Goal: Information Seeking & Learning: Learn about a topic

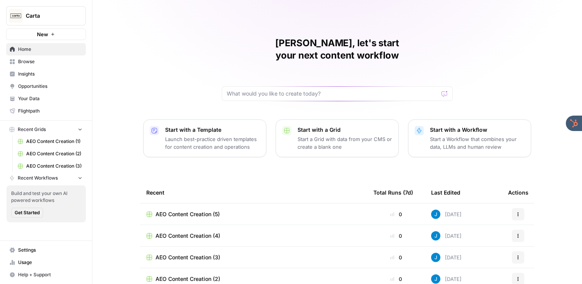
click at [129, 79] on div "Jordan, let's start your next content workflow Start with a Template Launch bes…" at bounding box center [337, 183] width 490 height 367
click at [32, 74] on span "Insights" at bounding box center [50, 73] width 64 height 7
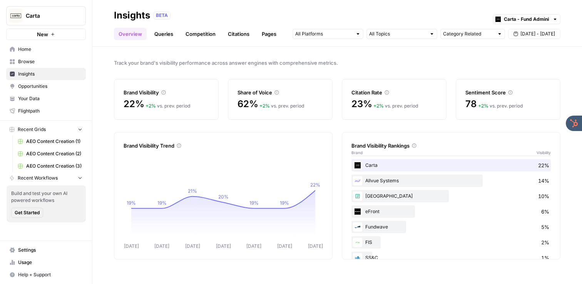
click at [160, 33] on link "Queries" at bounding box center [164, 34] width 28 height 12
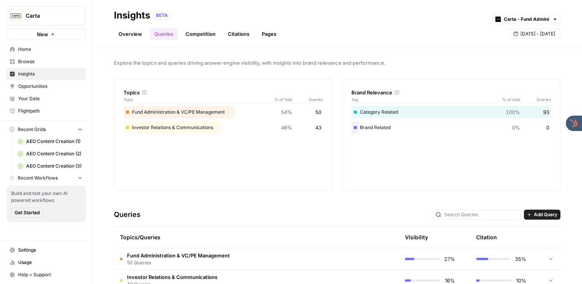
scroll to position [20, 0]
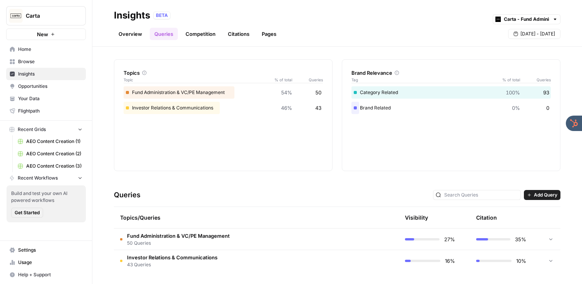
click at [239, 235] on td "Fund Administration & VC/PE Management 50 Queries" at bounding box center [220, 238] width 212 height 21
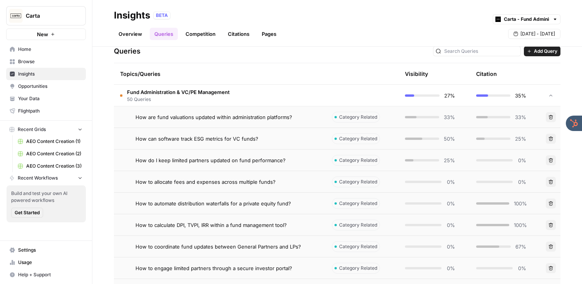
scroll to position [161, 0]
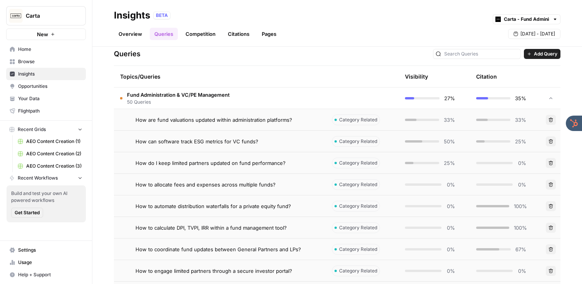
click at [293, 118] on div "How are fund valuations updated within administration platforms?" at bounding box center [228, 120] width 184 height 8
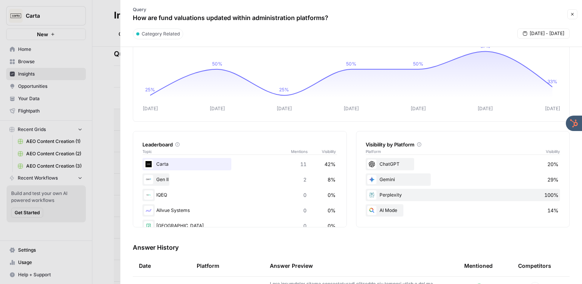
scroll to position [69, 0]
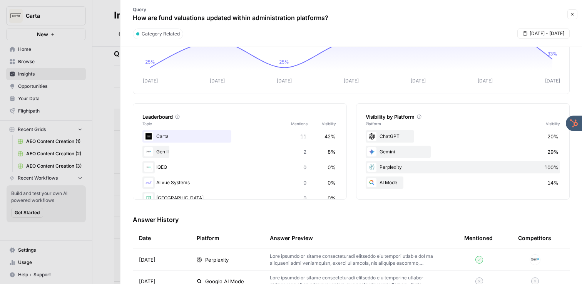
click at [571, 13] on icon "button" at bounding box center [572, 14] width 5 height 5
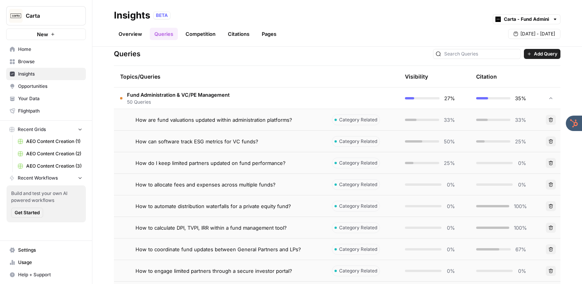
click at [232, 35] on link "Citations" at bounding box center [238, 34] width 31 height 12
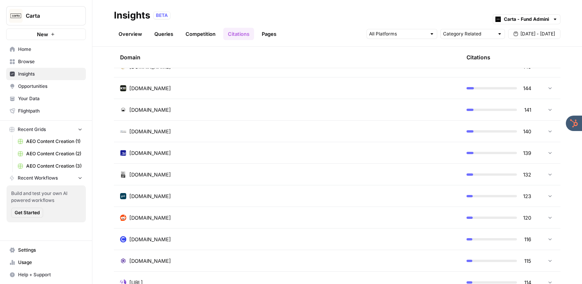
scroll to position [675, 0]
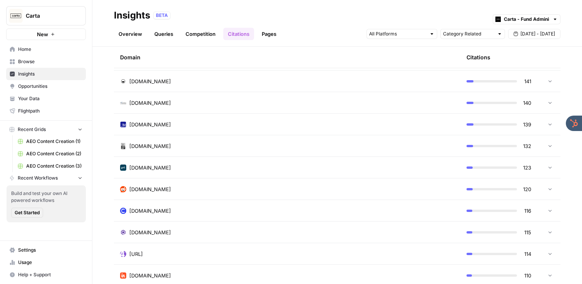
click at [174, 190] on div "reddit.com" at bounding box center [287, 189] width 334 height 8
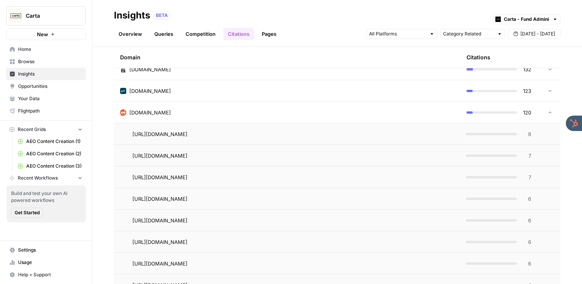
scroll to position [754, 0]
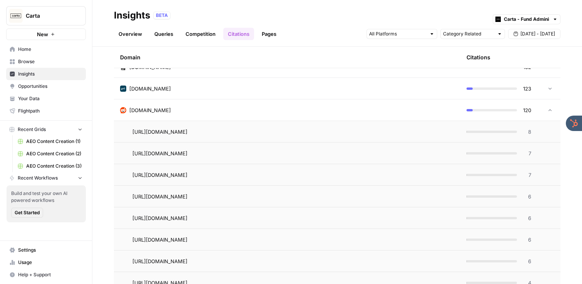
click at [188, 175] on span "https://www.reddit.com/r/venturecapital/comments/1k61ea4/how_do_vcs_handle_port…" at bounding box center [160, 175] width 55 height 8
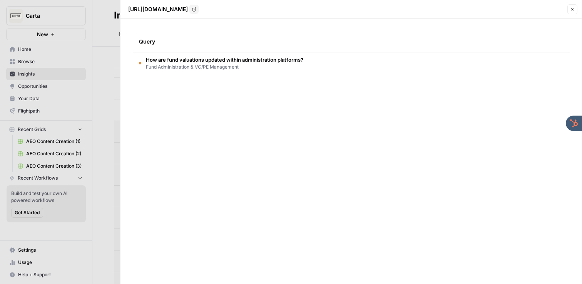
click at [571, 8] on icon "button" at bounding box center [572, 9] width 5 height 5
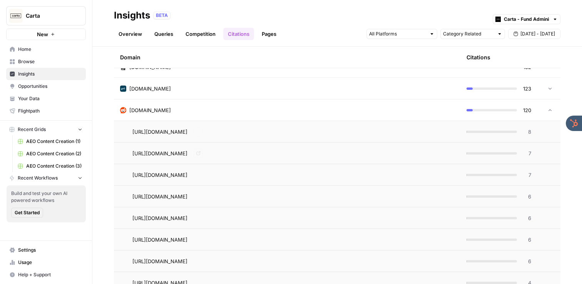
click at [197, 111] on div "reddit.com" at bounding box center [287, 110] width 334 height 8
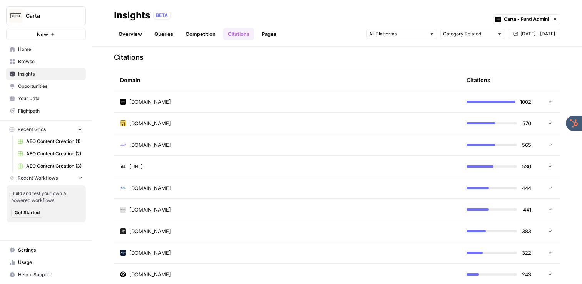
scroll to position [0, 0]
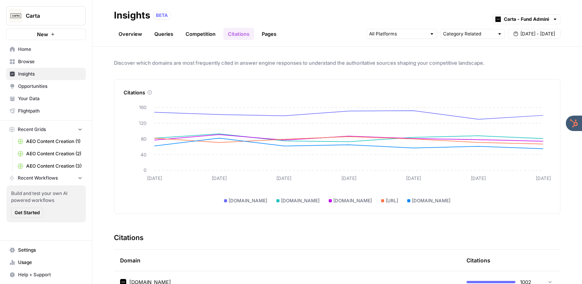
click at [59, 83] on span "Opportunities" at bounding box center [50, 86] width 64 height 7
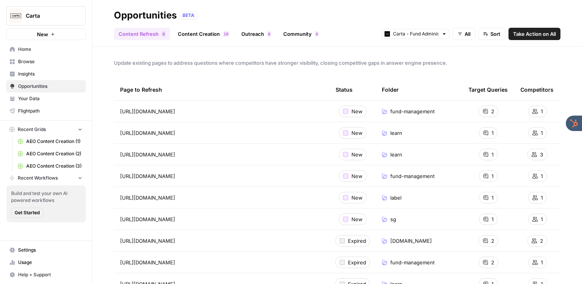
click at [6, 80] on link "Opportunities" at bounding box center [46, 86] width 80 height 12
click at [332, 23] on div "Content Refresh 6 Content Creation 9 1 Outreach 8 Community 0 Carta - Fund Admi…" at bounding box center [337, 31] width 447 height 18
click at [202, 34] on link "Content Creation 9 1" at bounding box center [203, 34] width 60 height 12
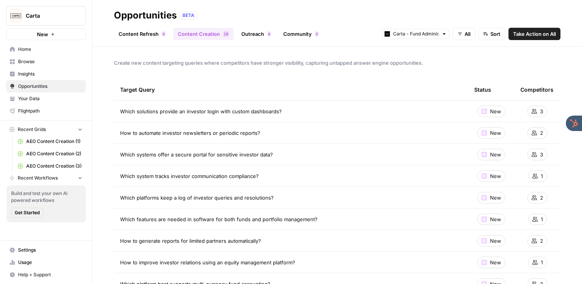
click at [289, 7] on header "Opportunities BETA Content Refresh 6 Content Creation 9 1 Outreach 8 Community …" at bounding box center [337, 23] width 490 height 47
click at [54, 75] on span "Insights" at bounding box center [50, 73] width 64 height 7
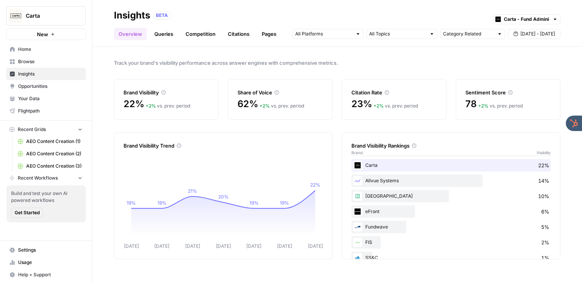
click at [56, 86] on span "Opportunities" at bounding box center [50, 86] width 64 height 7
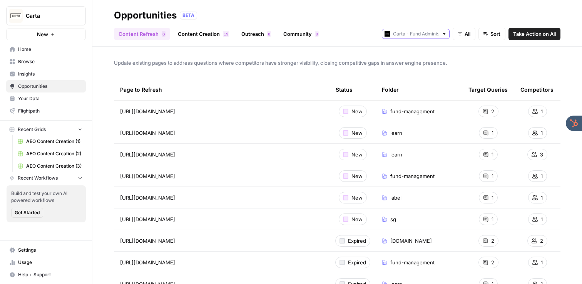
click at [426, 35] on input "text" at bounding box center [415, 34] width 45 height 8
type input "Carta - Fund Administration"
click at [362, 15] on div "Opportunities BETA" at bounding box center [337, 15] width 447 height 12
click at [40, 96] on span "Your Data" at bounding box center [50, 98] width 64 height 7
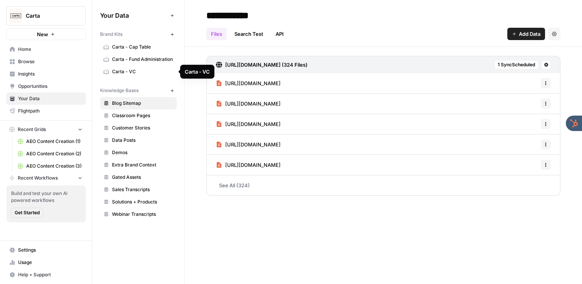
click at [322, 11] on input "**********" at bounding box center [264, 15] width 123 height 15
click at [348, 11] on div "**********" at bounding box center [383, 15] width 354 height 12
click at [37, 60] on span "Browse" at bounding box center [50, 61] width 64 height 7
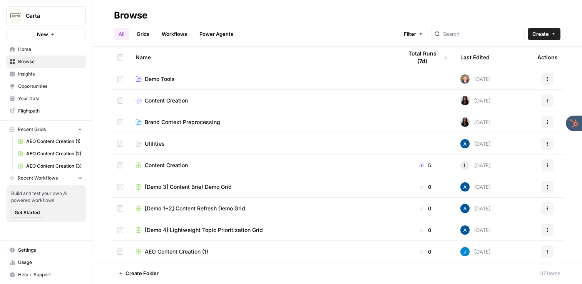
click at [36, 52] on span "Home" at bounding box center [50, 49] width 64 height 7
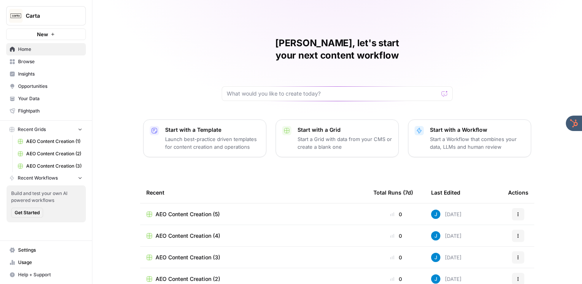
click at [36, 77] on link "Insights" at bounding box center [46, 74] width 80 height 12
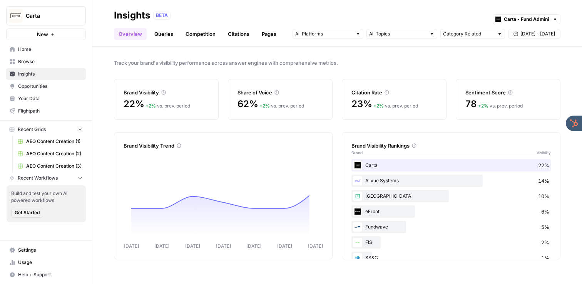
click at [161, 37] on link "Queries" at bounding box center [164, 34] width 28 height 12
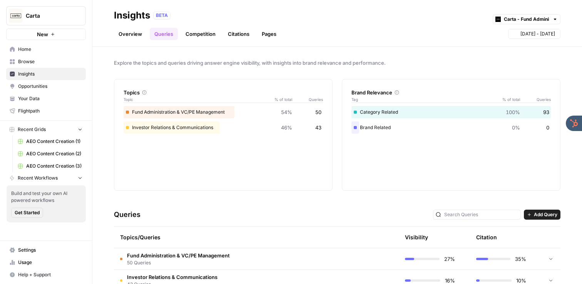
scroll to position [20, 0]
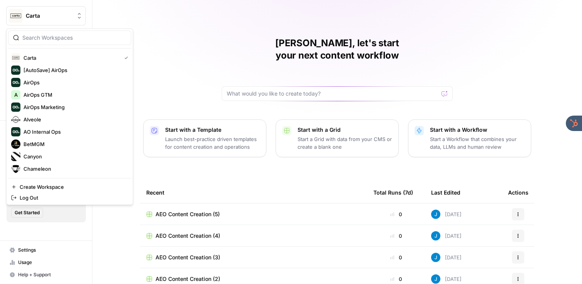
click at [56, 12] on span "Carta" at bounding box center [49, 16] width 47 height 8
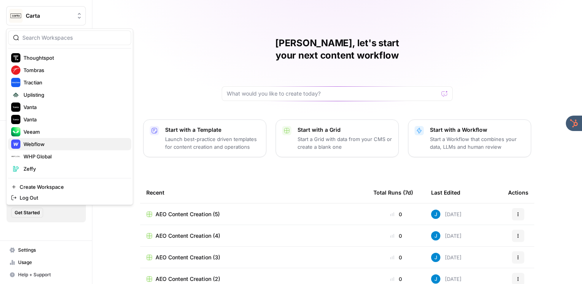
drag, startPoint x: 44, startPoint y: 138, endPoint x: 40, endPoint y: 138, distance: 3.9
click at [44, 138] on button "Webflow" at bounding box center [69, 144] width 123 height 12
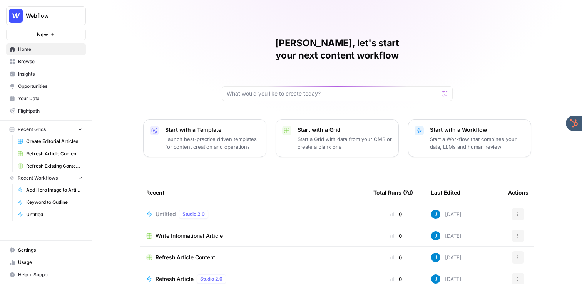
click at [36, 75] on span "Insights" at bounding box center [50, 73] width 64 height 7
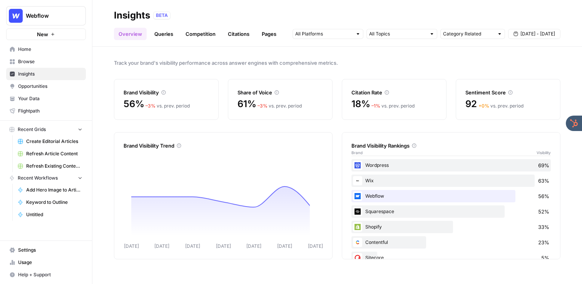
click at [160, 34] on link "Queries" at bounding box center [164, 34] width 28 height 12
